Goal: Find contact information: Find contact information

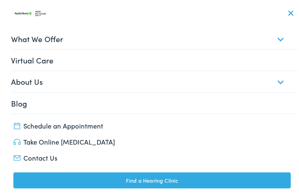
click at [275, 35] on link "What We Offer" at bounding box center [154, 37] width 287 height 21
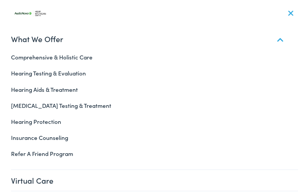
click at [275, 35] on link "What We Offer" at bounding box center [154, 37] width 287 height 21
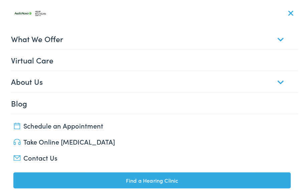
click at [276, 80] on link "About Us" at bounding box center [154, 79] width 287 height 21
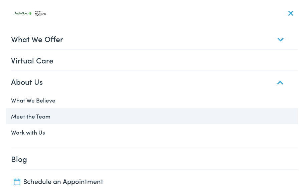
click at [55, 115] on link "Meet the Team" at bounding box center [152, 115] width 292 height 16
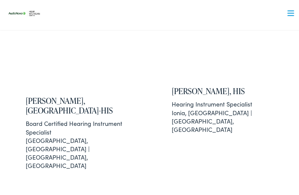
scroll to position [3532, 0]
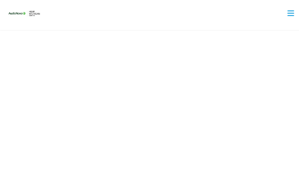
scroll to position [2067, 0]
drag, startPoint x: 149, startPoint y: 105, endPoint x: 216, endPoint y: 107, distance: 66.5
copy h2 "Monica Marini"
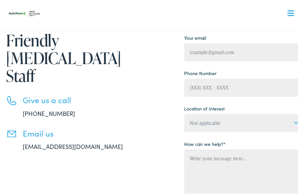
scroll to position [78, 0]
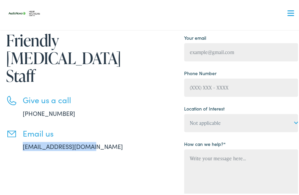
drag, startPoint x: 92, startPoint y: 126, endPoint x: 21, endPoint y: 129, distance: 71.5
click at [21, 129] on li "Email us info@hearmichigan.com" at bounding box center [79, 138] width 146 height 23
copy link "info@hearmichigan.com"
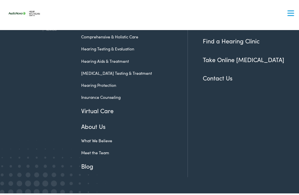
scroll to position [414, 0]
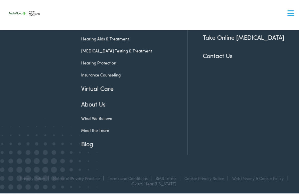
click at [101, 127] on link "Meet the Team" at bounding box center [129, 128] width 96 height 6
